Goal: Information Seeking & Learning: Learn about a topic

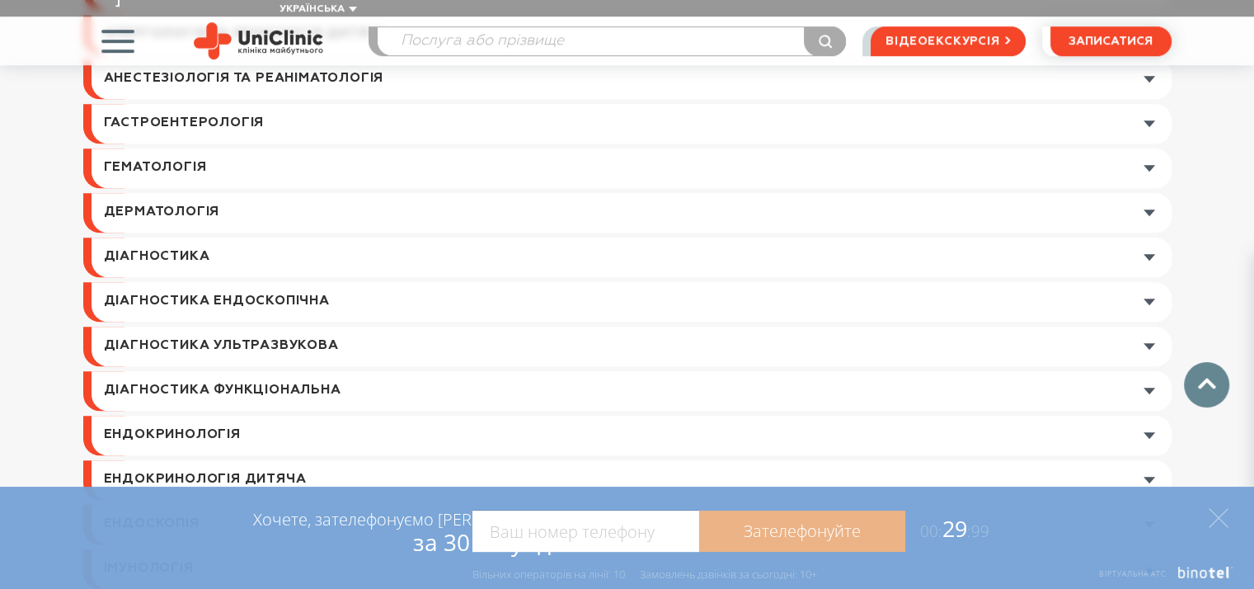
click at [212, 237] on link at bounding box center [632, 257] width 1080 height 40
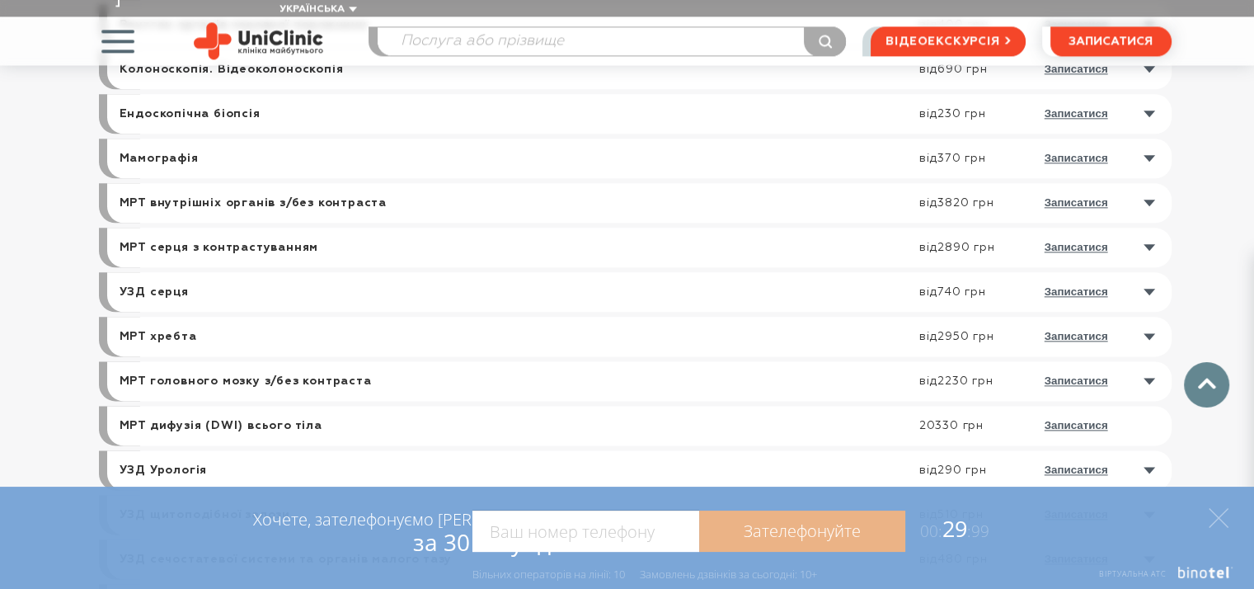
scroll to position [2117, 0]
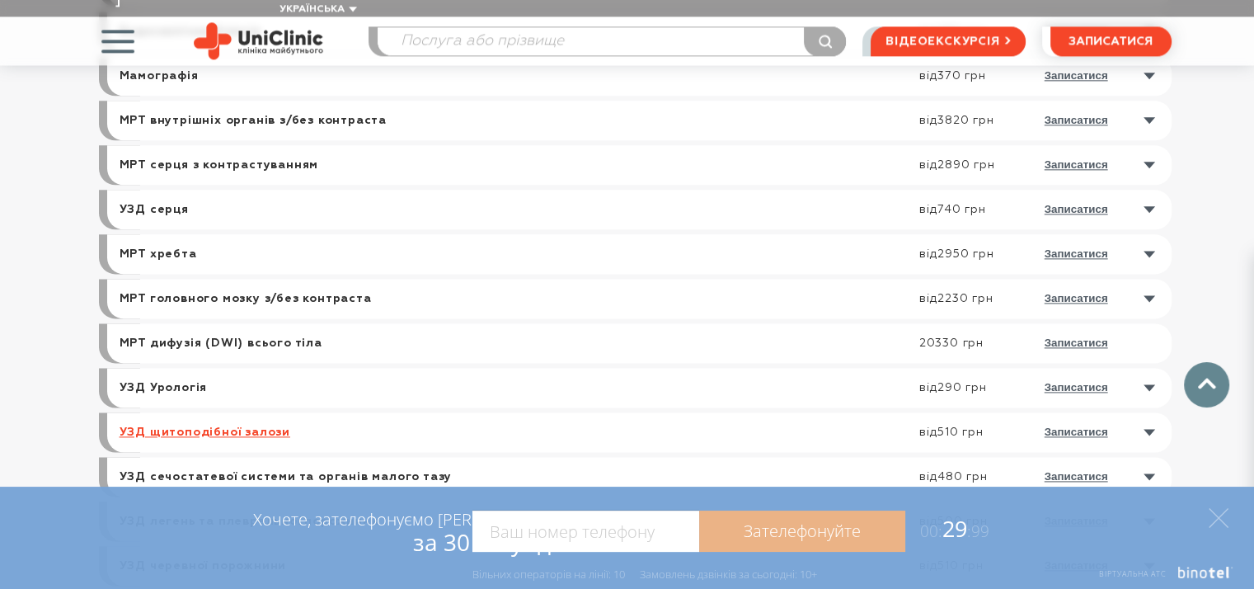
click at [228, 425] on link "УЗД щитоподібної залози" at bounding box center [205, 432] width 171 height 15
click at [157, 425] on link "УЗД щитоподібної залози" at bounding box center [205, 432] width 171 height 15
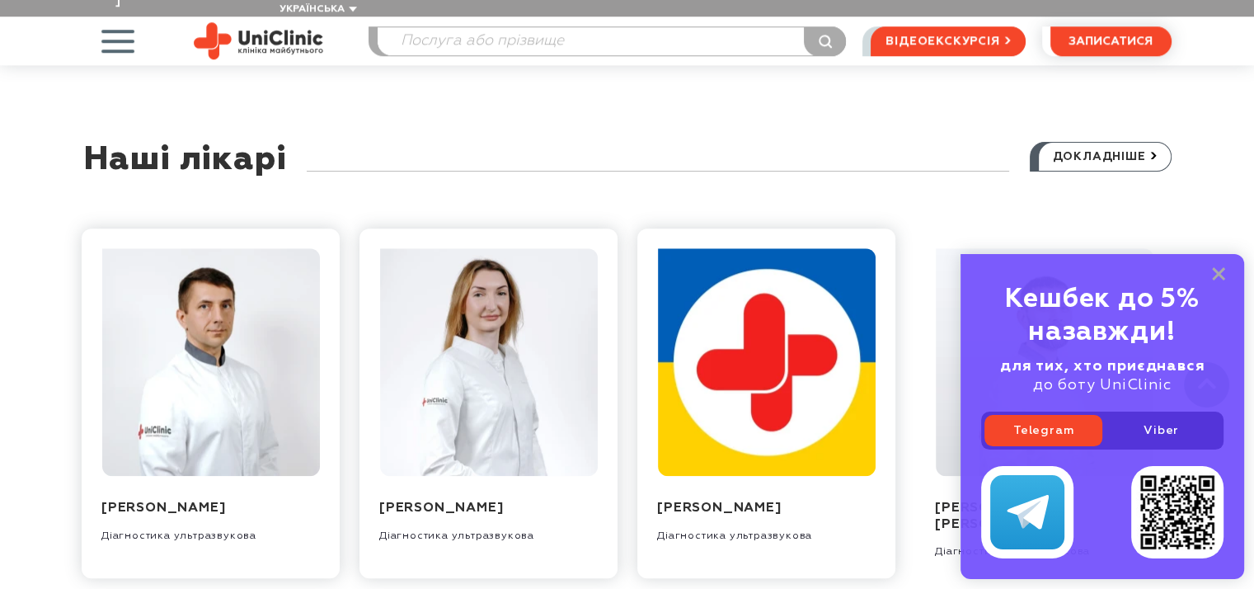
scroll to position [1649, 0]
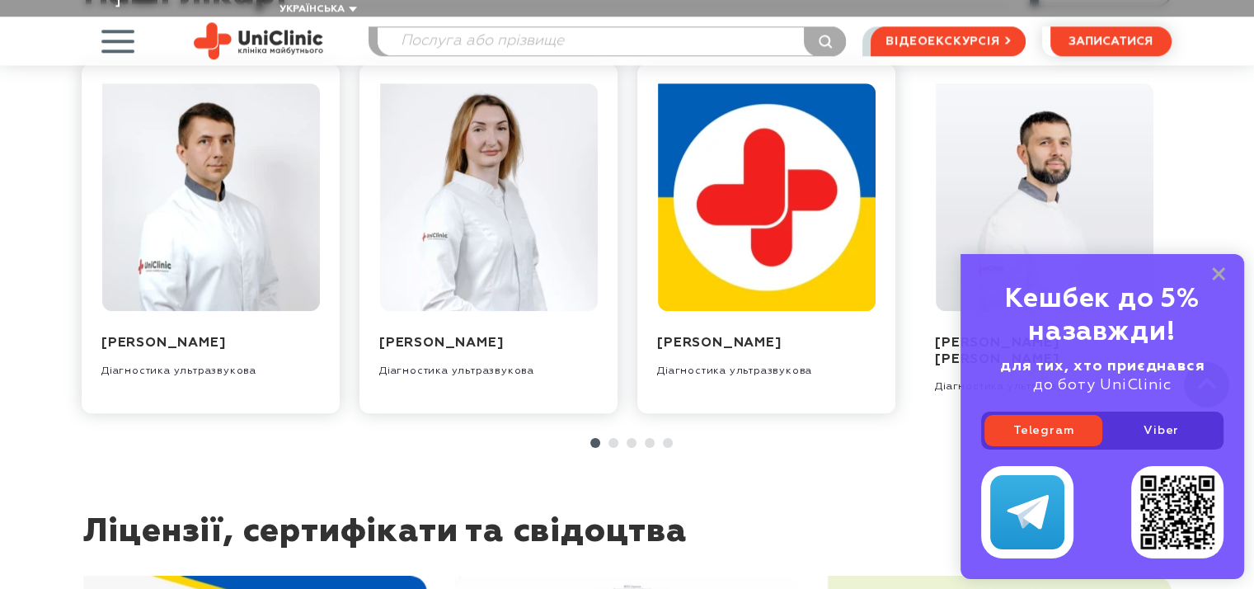
click at [616, 438] on link at bounding box center [613, 443] width 10 height 10
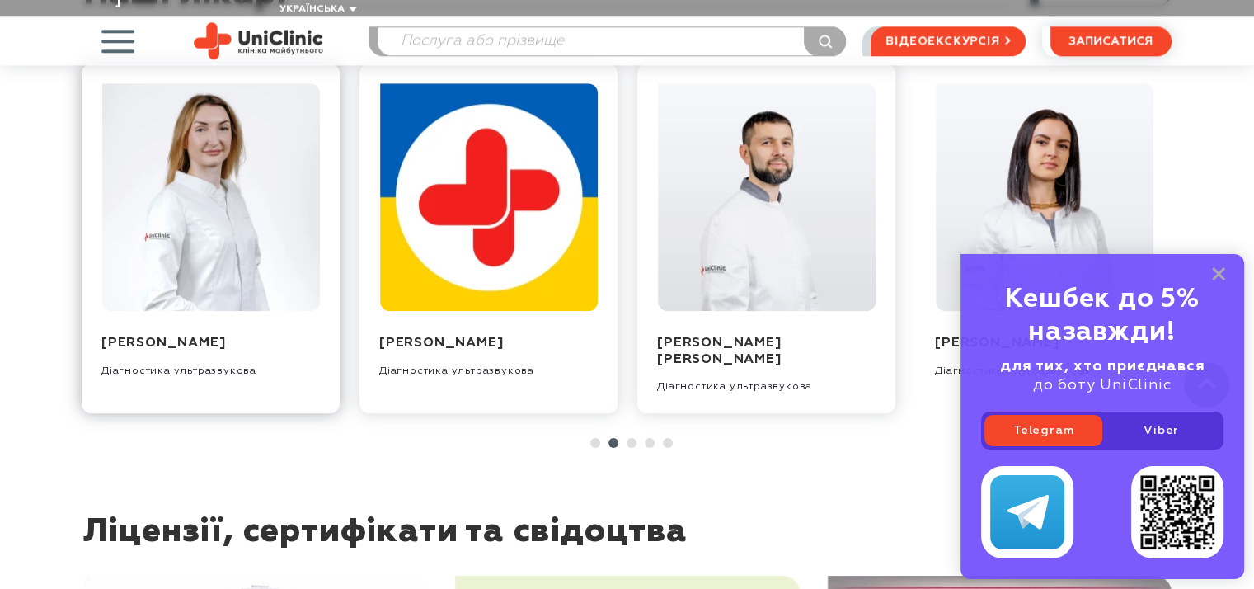
click at [227, 141] on img at bounding box center [210, 197] width 218 height 228
click at [778, 157] on img at bounding box center [766, 197] width 218 height 228
click at [1216, 268] on icon at bounding box center [1218, 274] width 13 height 14
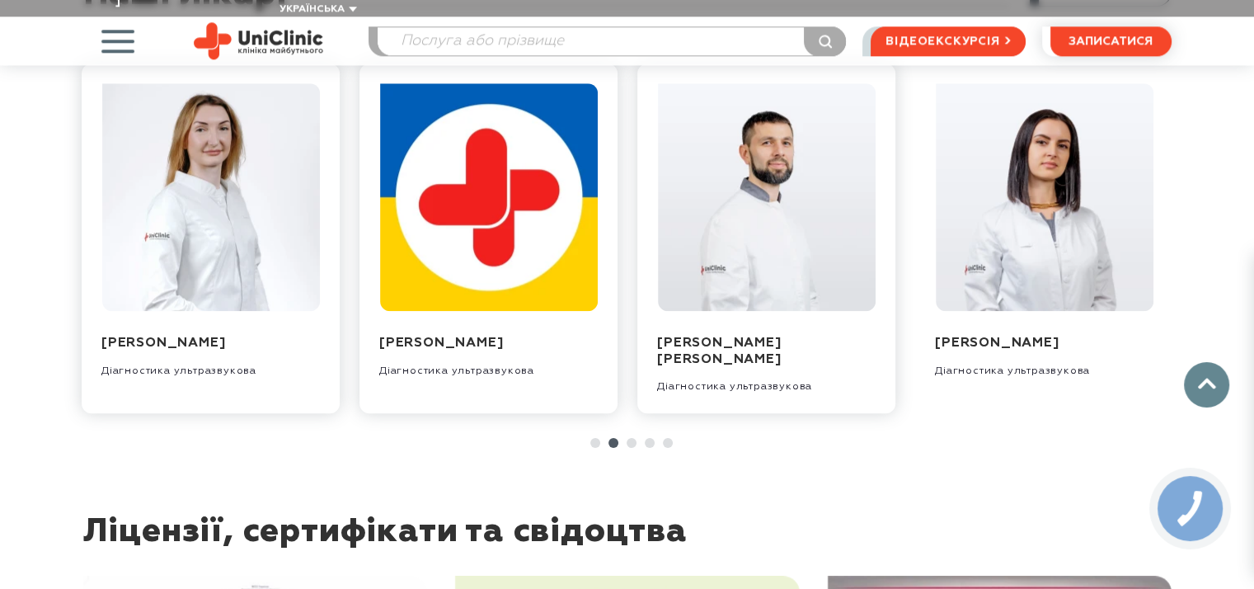
click at [996, 141] on img at bounding box center [1044, 197] width 218 height 228
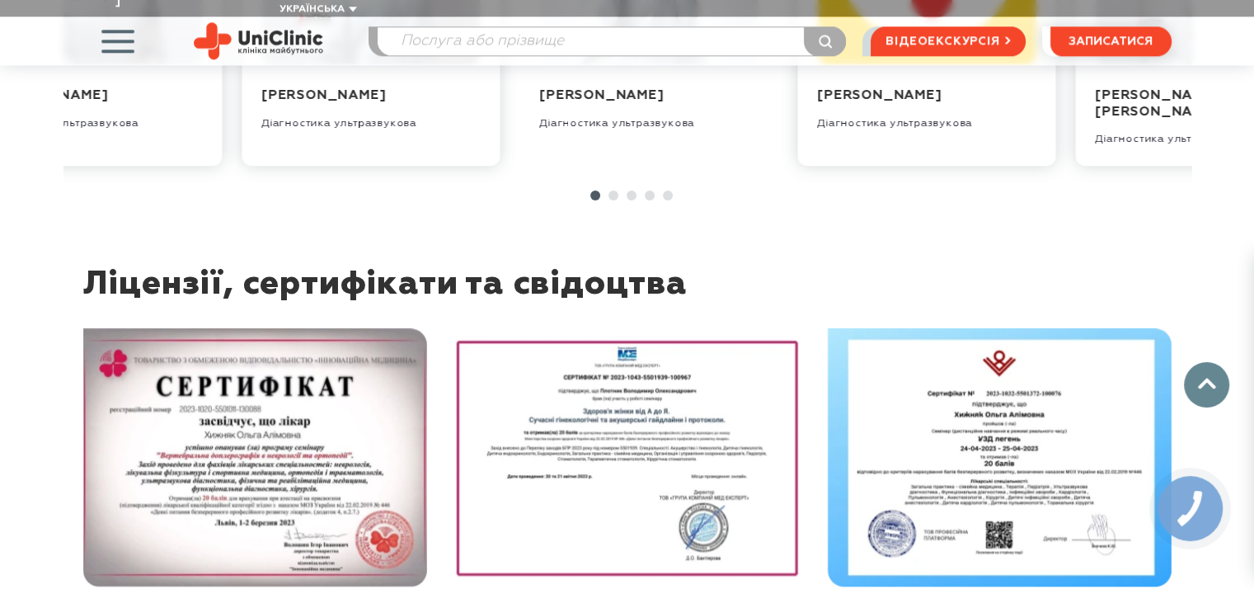
scroll to position [1567, 0]
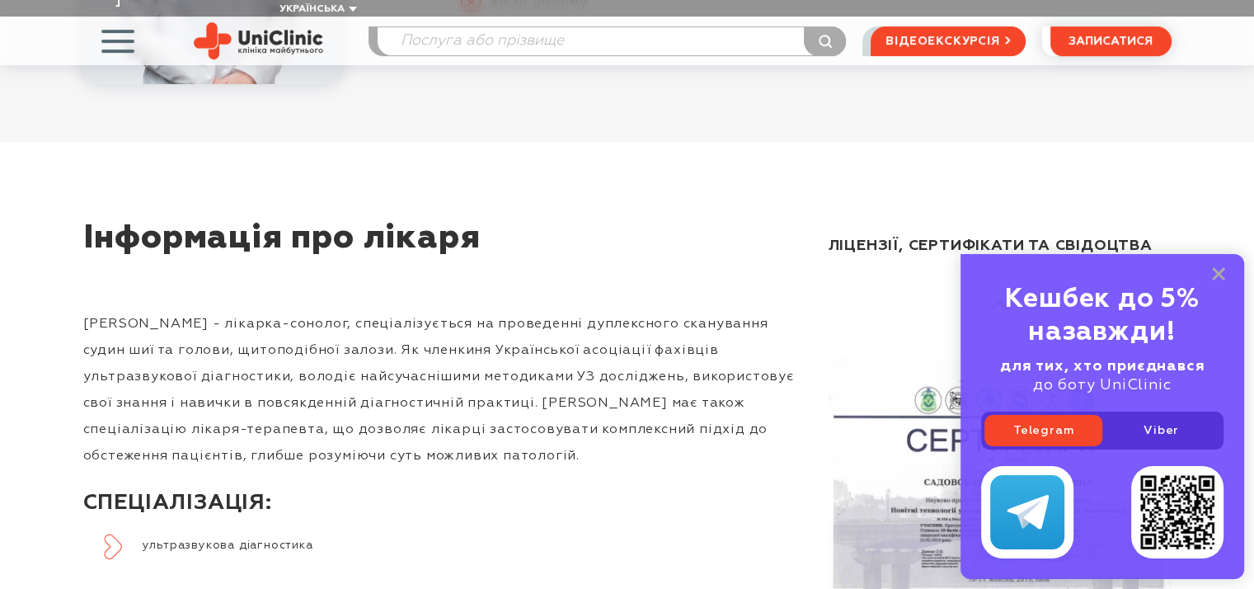
scroll to position [82, 0]
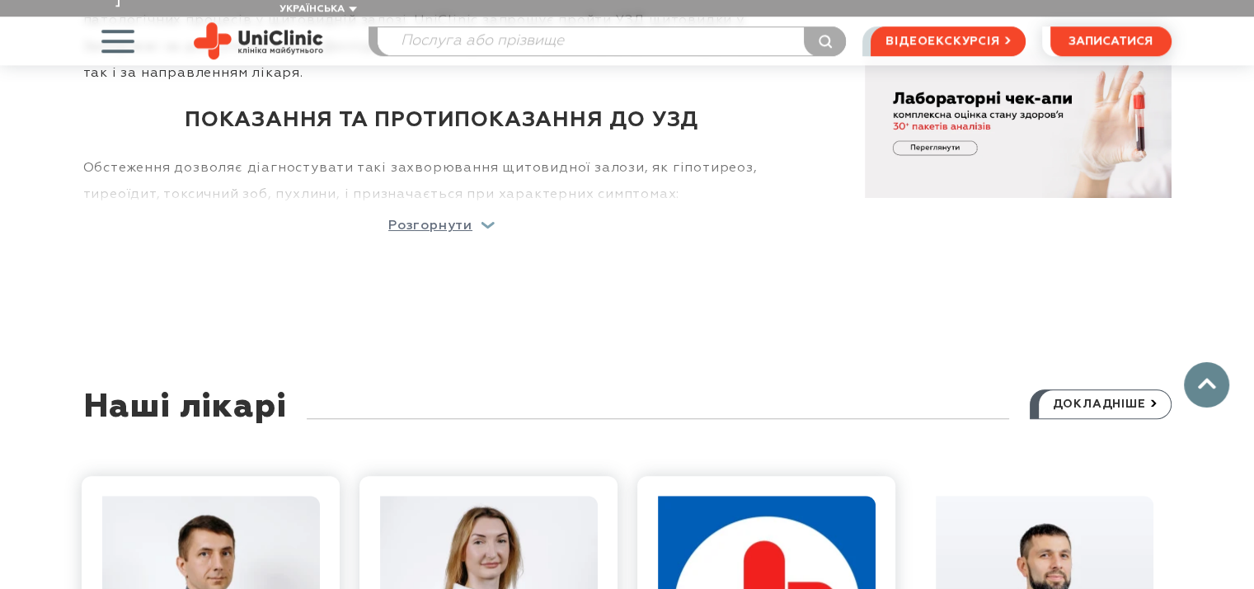
scroll to position [1484, 0]
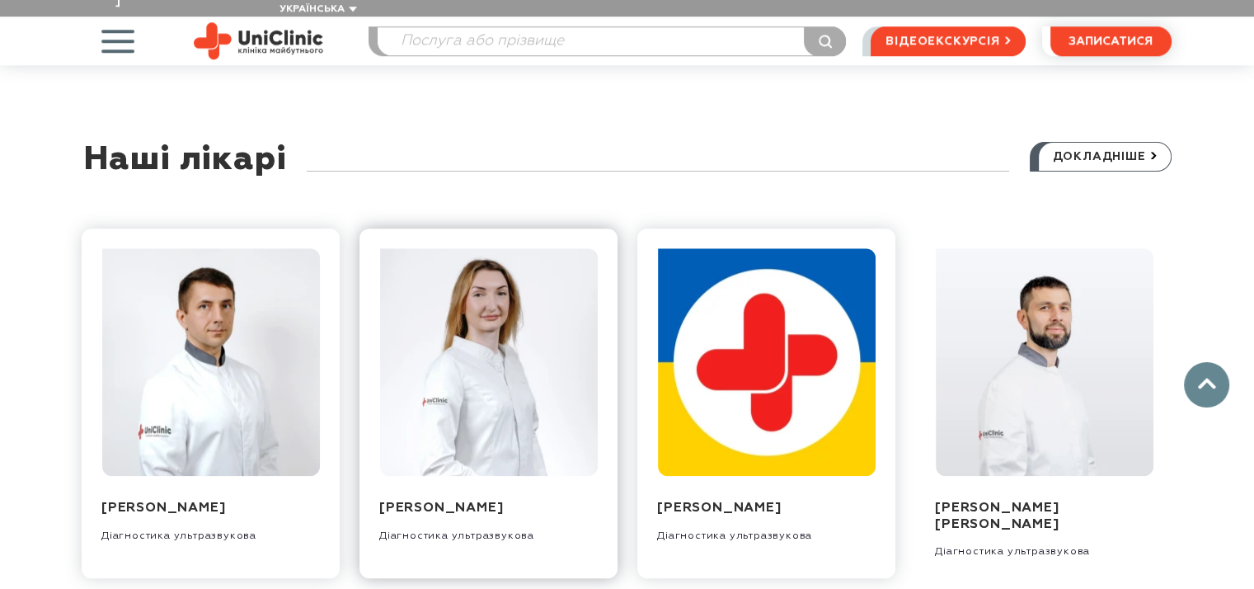
click at [510, 296] on img at bounding box center [488, 362] width 218 height 228
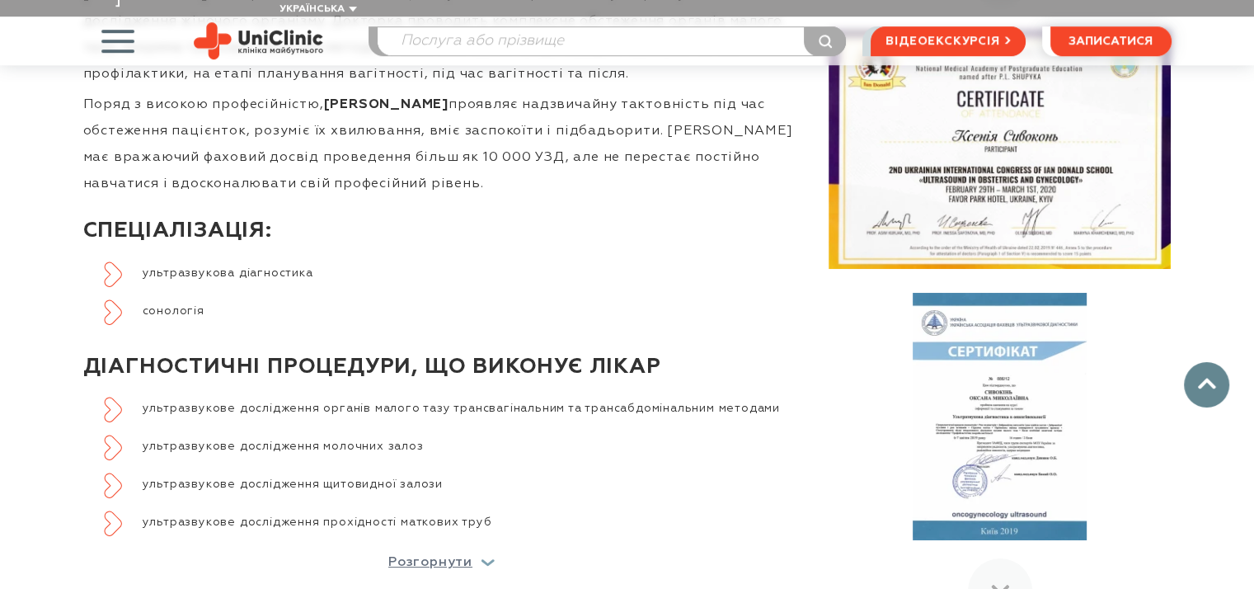
scroll to position [1237, 0]
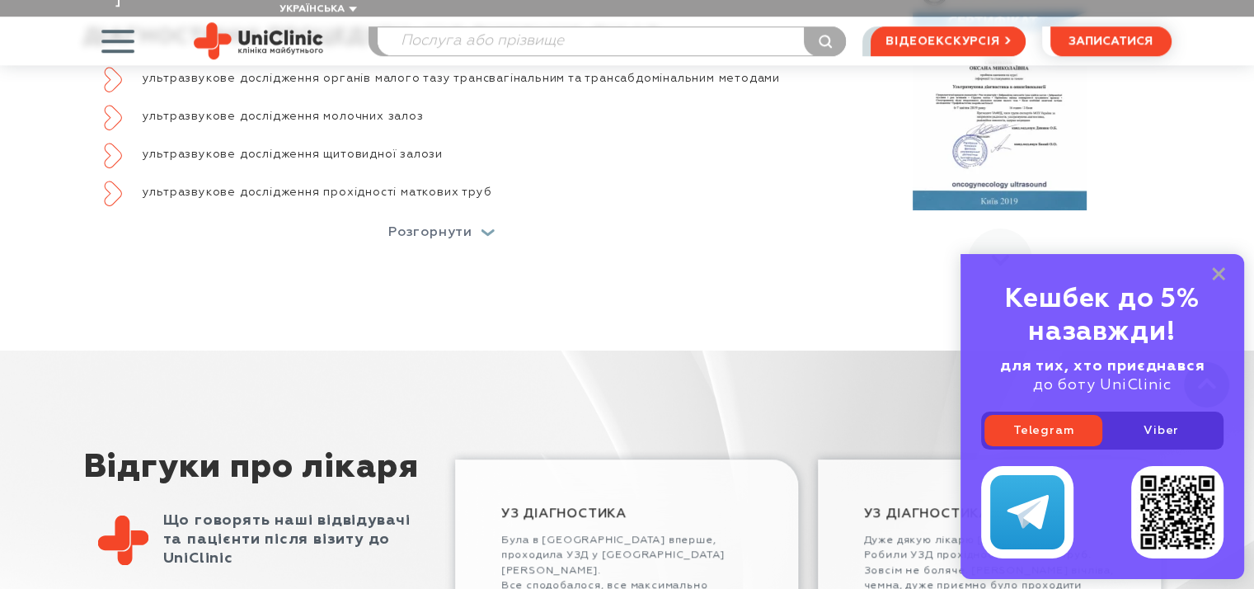
click at [486, 226] on div "Розгорнути" at bounding box center [441, 232] width 106 height 13
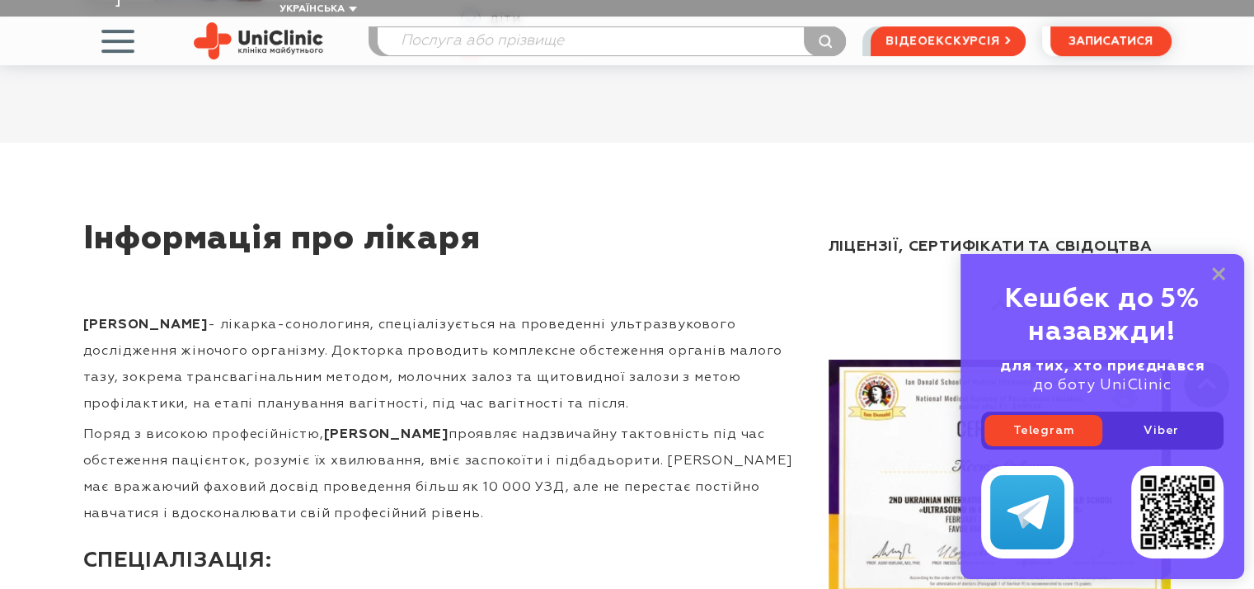
scroll to position [165, 0]
